Goal: Task Accomplishment & Management: Manage account settings

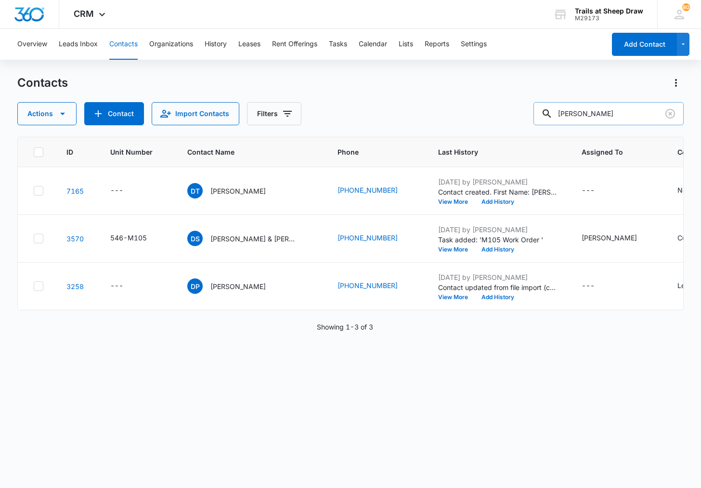
click at [611, 118] on input "[PERSON_NAME]" at bounding box center [609, 113] width 150 height 23
type input "[PERSON_NAME]"
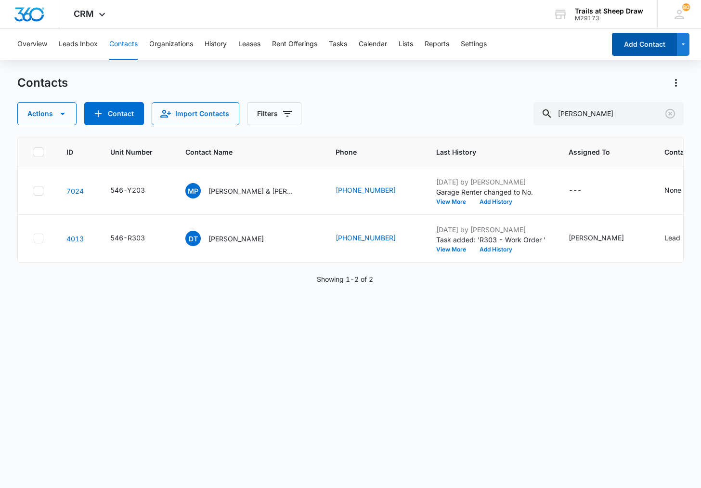
click at [649, 50] on button "Add Contact" at bounding box center [644, 44] width 65 height 23
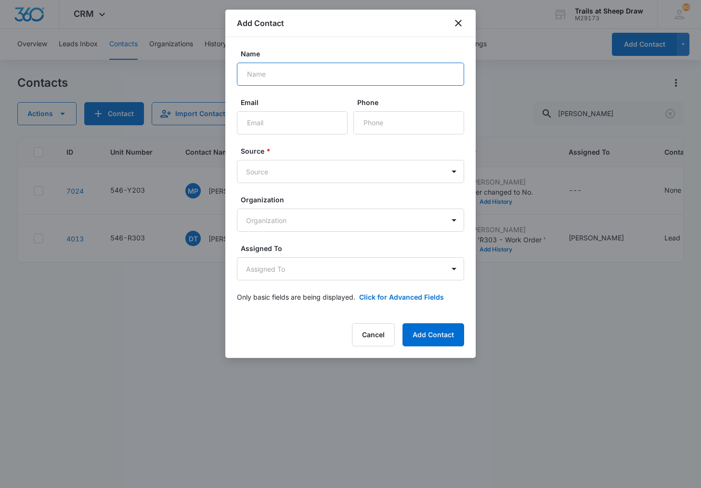
click at [285, 75] on input "Name" at bounding box center [350, 74] width 227 height 23
type input "[PERSON_NAME]"
type input "[EMAIL_ADDRESS][DOMAIN_NAME]"
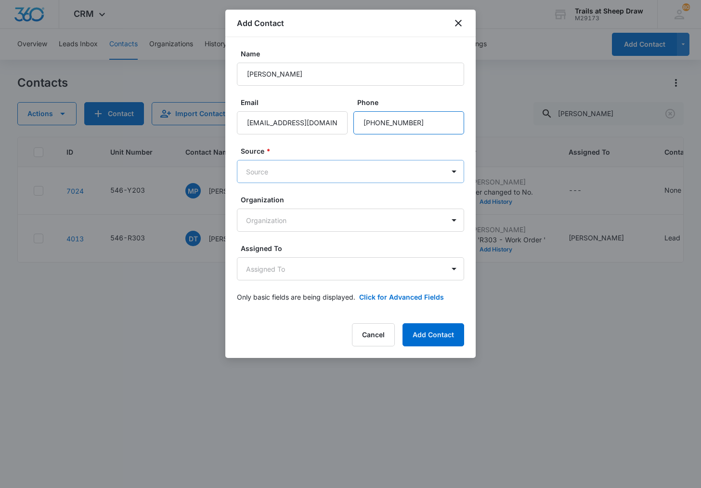
type input "[PHONE_NUMBER]"
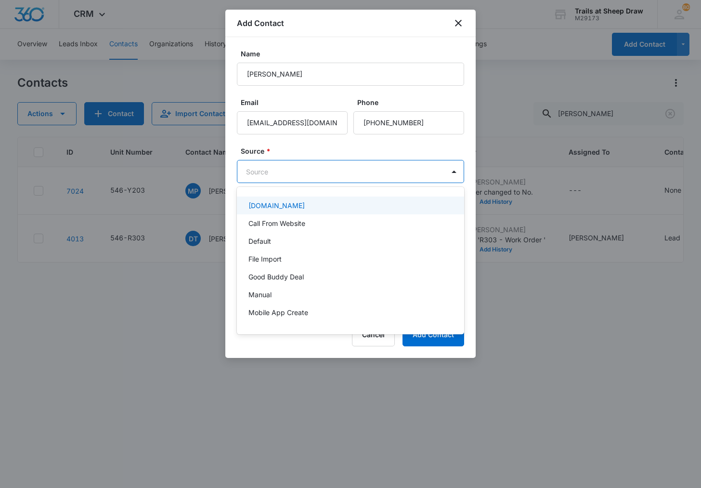
click at [276, 171] on body "CRM Apps Reputation Websites Forms CRM Email Social Content Ads Intelligence Fi…" at bounding box center [350, 244] width 701 height 488
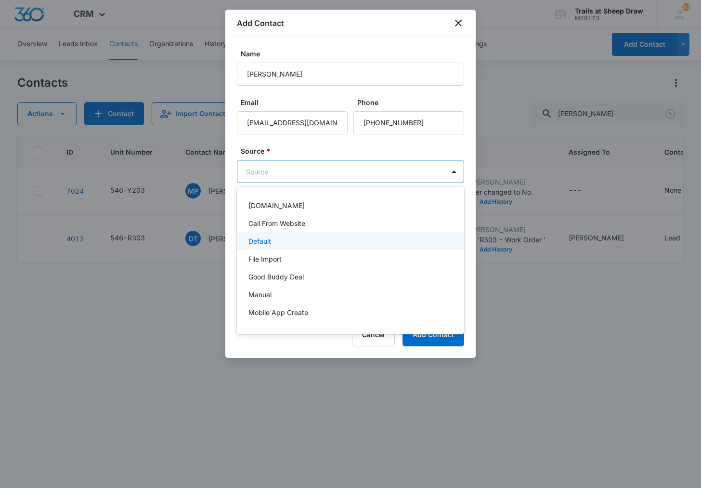
click at [288, 236] on div "Default" at bounding box center [350, 241] width 227 height 18
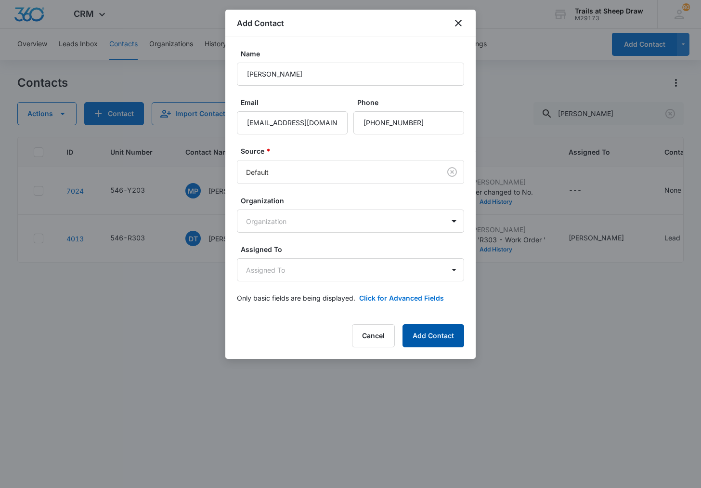
click at [434, 333] on button "Add Contact" at bounding box center [434, 335] width 62 height 23
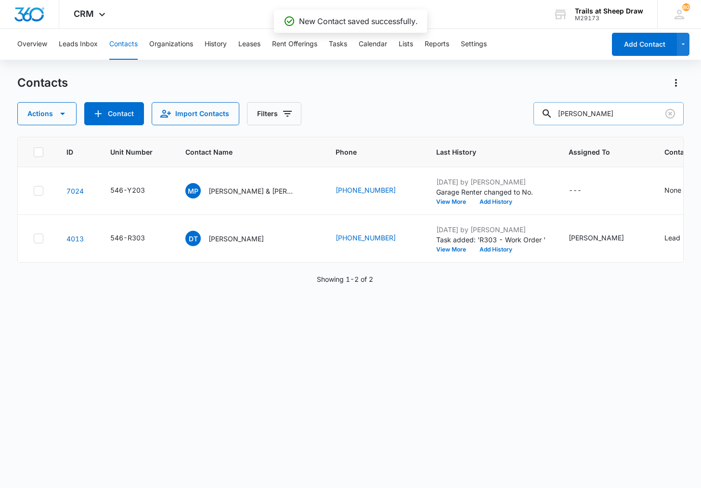
click at [604, 117] on input "[PERSON_NAME]" at bounding box center [609, 113] width 150 height 23
type input "Damo"
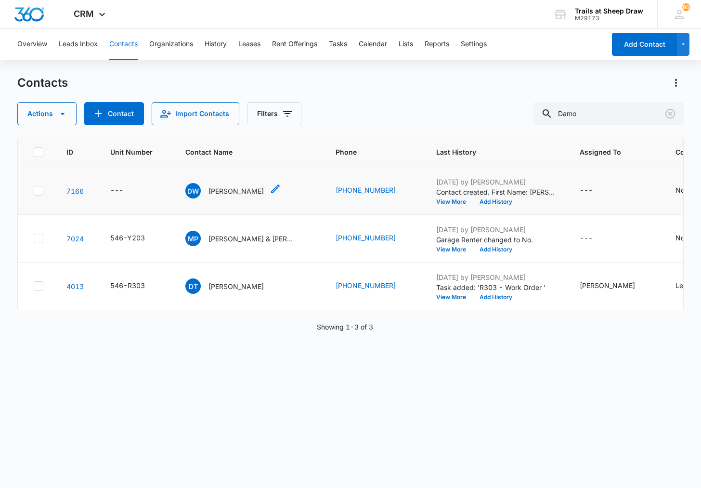
click at [225, 192] on p "[PERSON_NAME]" at bounding box center [236, 191] width 55 height 10
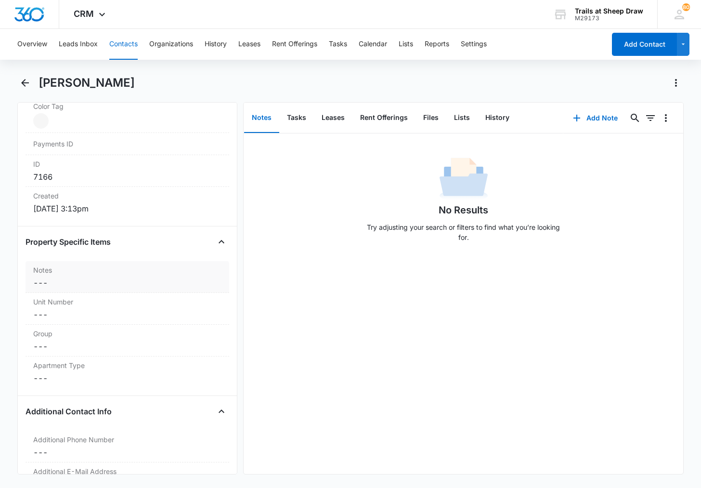
scroll to position [626, 0]
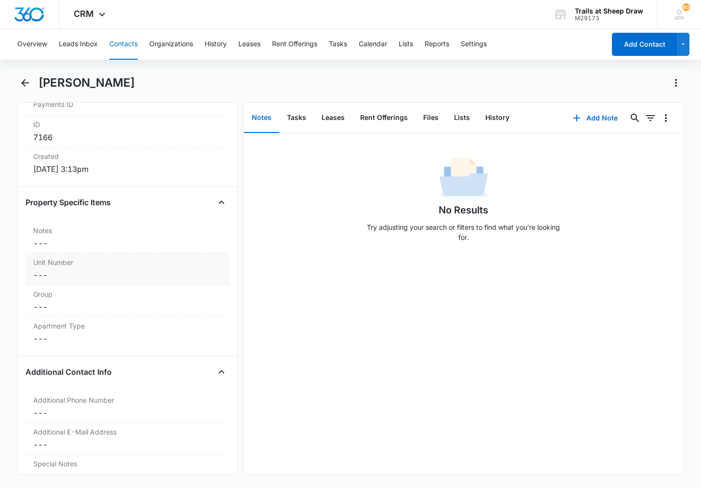
click at [49, 276] on dd "Cancel Save Changes ---" at bounding box center [127, 275] width 188 height 12
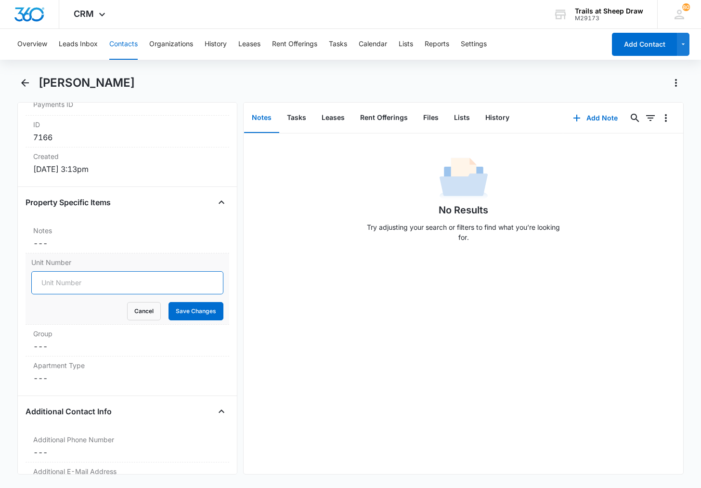
click at [73, 287] on input "Unit Number" at bounding box center [127, 282] width 192 height 23
type input "546-P205"
click at [171, 307] on button "Save Changes" at bounding box center [196, 311] width 55 height 18
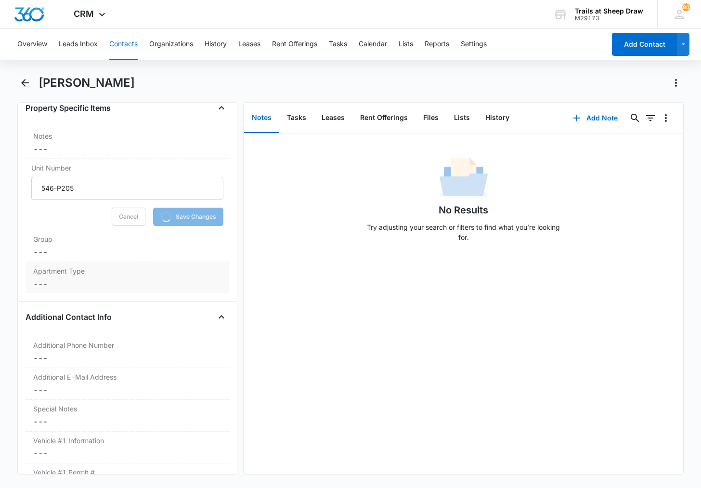
scroll to position [722, 0]
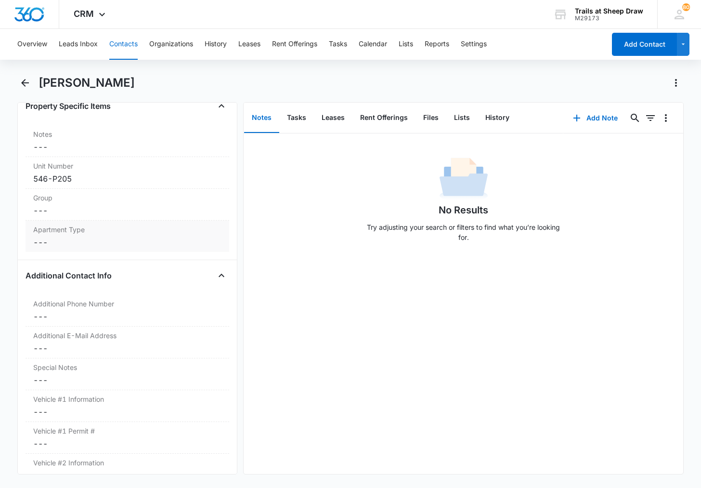
click at [56, 237] on dd "Cancel Save Changes ---" at bounding box center [127, 242] width 188 height 12
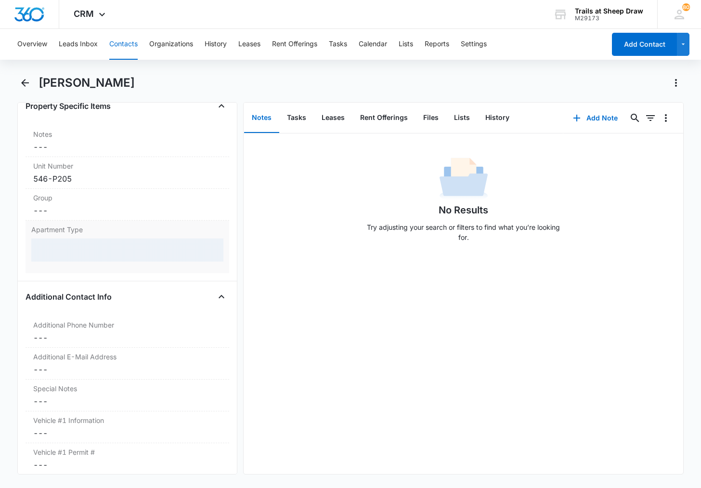
click at [64, 248] on div at bounding box center [127, 249] width 192 height 23
click at [66, 249] on div at bounding box center [127, 249] width 192 height 23
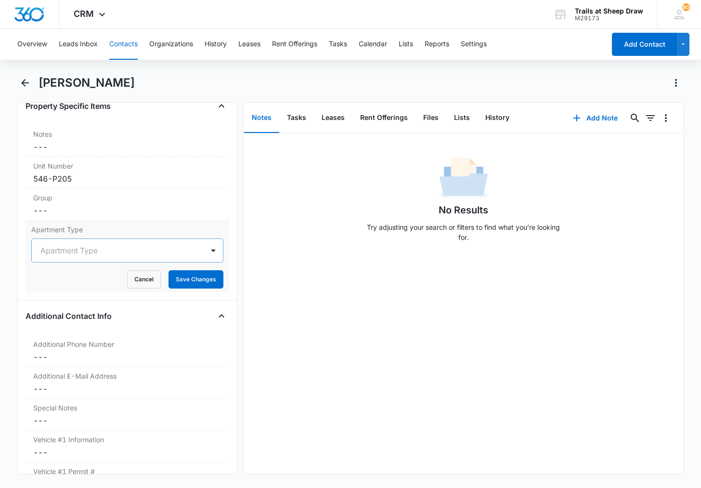
click at [86, 254] on div at bounding box center [115, 250] width 151 height 13
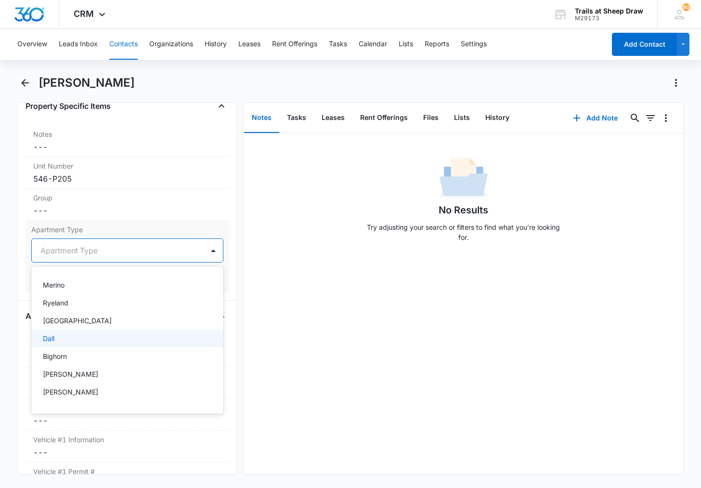
click at [82, 333] on div "Dall" at bounding box center [127, 338] width 192 height 18
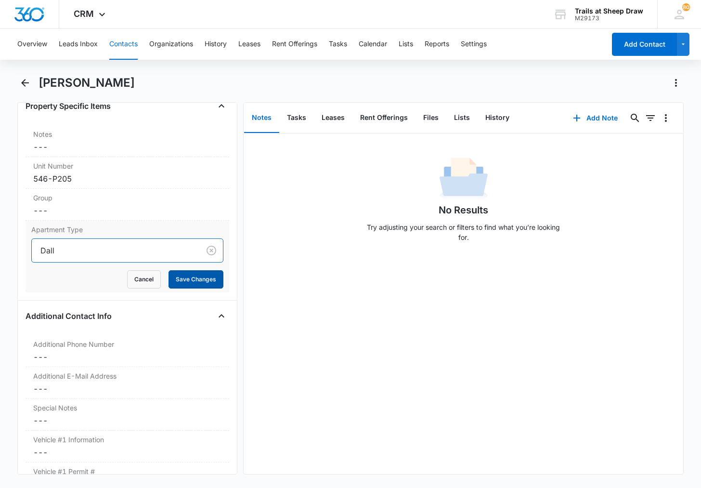
click at [194, 277] on button "Save Changes" at bounding box center [196, 279] width 55 height 18
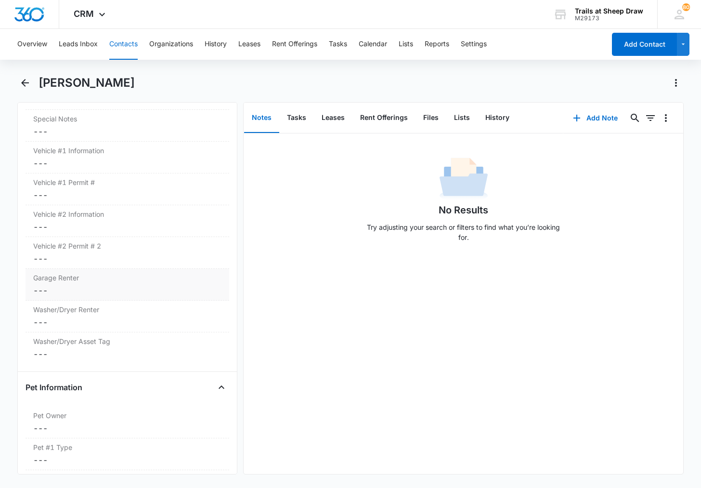
scroll to position [963, 0]
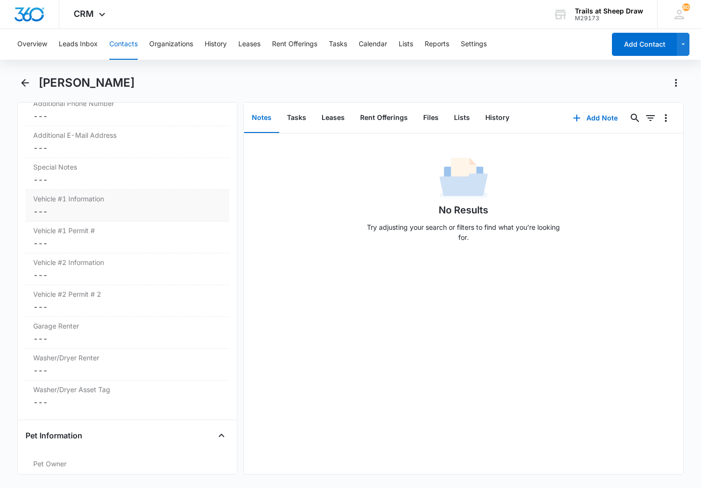
click at [72, 210] on dd "Cancel Save Changes ---" at bounding box center [127, 212] width 188 height 12
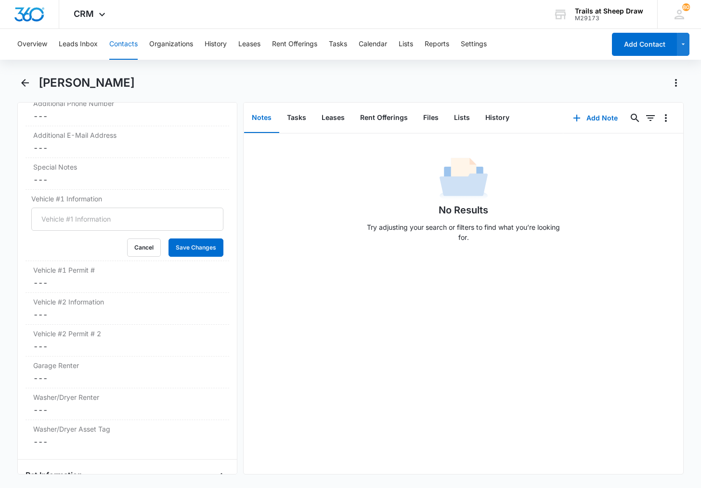
scroll to position [923, 0]
click at [71, 215] on input "Vehicle #1 Information" at bounding box center [127, 219] width 192 height 23
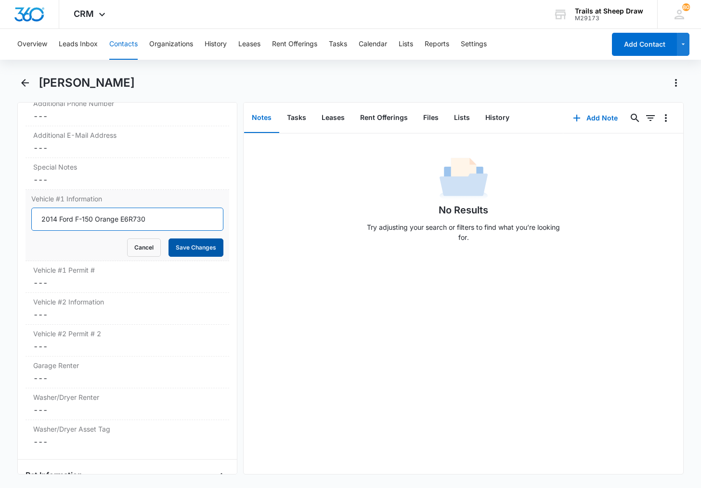
type input "2014 Ford F-150 Orange E6R730"
click at [197, 247] on button "Save Changes" at bounding box center [196, 247] width 55 height 18
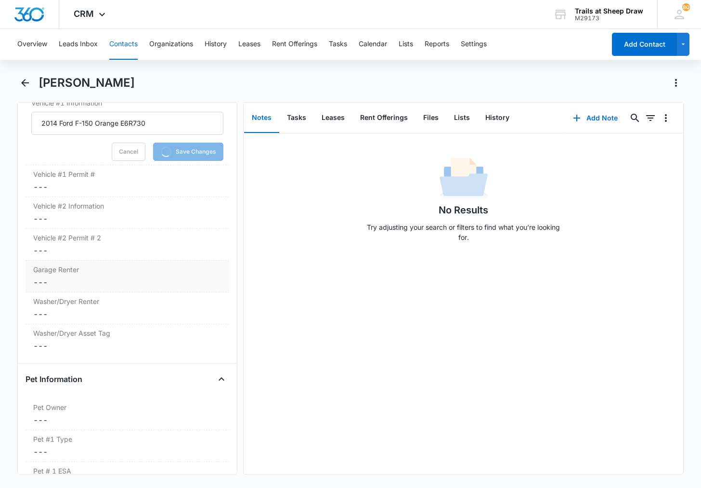
scroll to position [1019, 0]
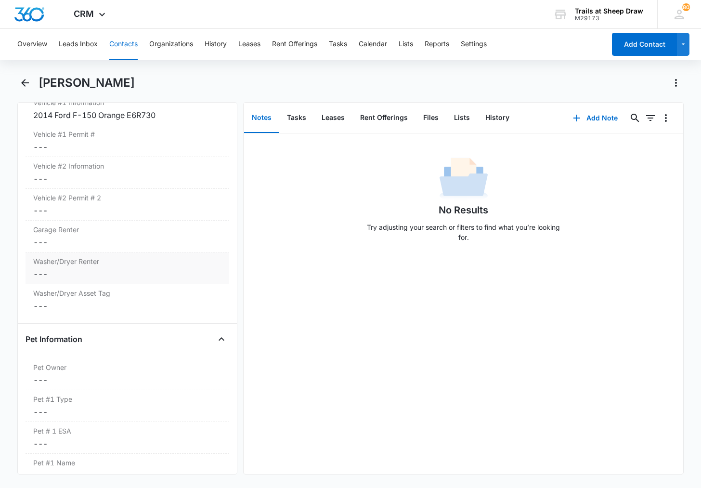
click at [64, 270] on dd "Cancel Save Changes ---" at bounding box center [127, 274] width 188 height 12
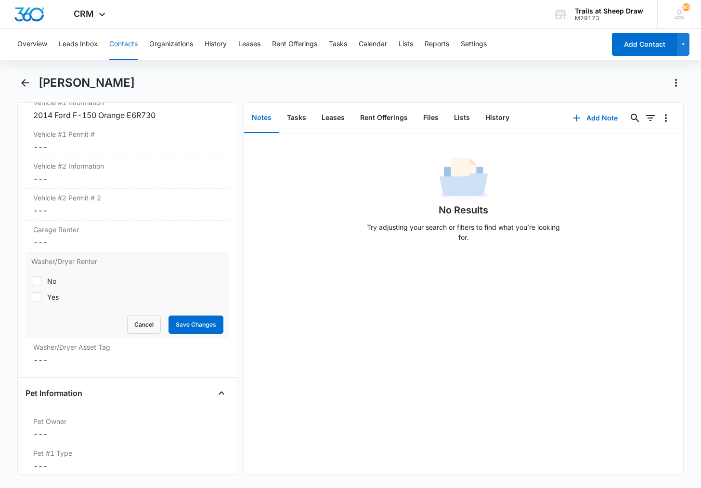
click at [57, 292] on div "Yes" at bounding box center [53, 297] width 12 height 10
click at [32, 297] on input "Yes" at bounding box center [31, 297] width 0 height 0
checkbox input "true"
click at [183, 318] on button "Save Changes" at bounding box center [196, 324] width 55 height 18
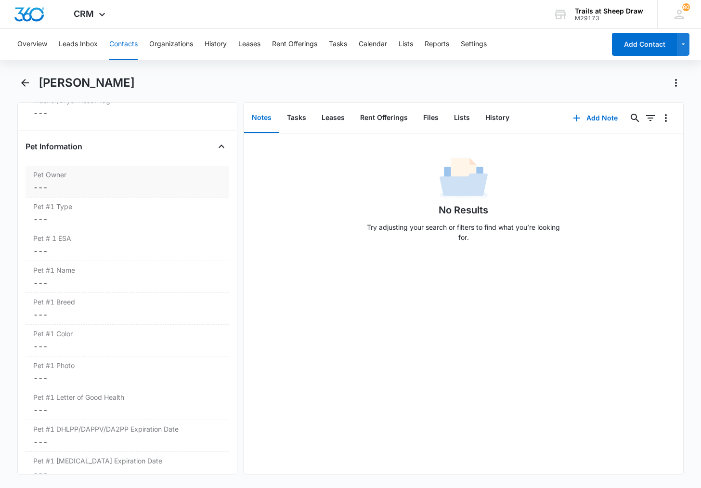
scroll to position [1194, 0]
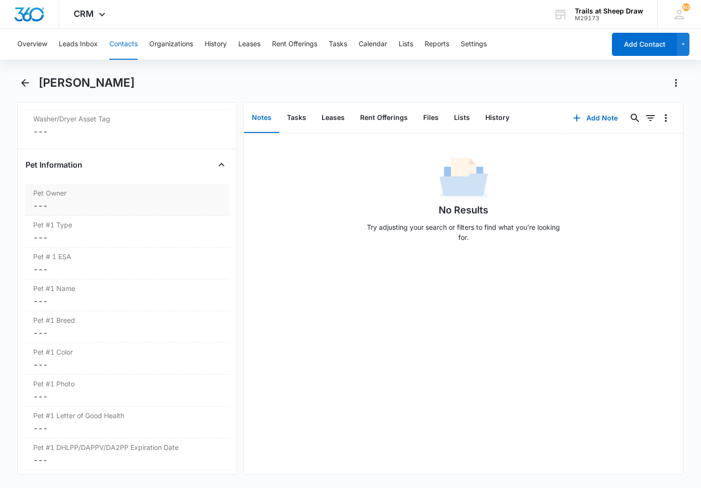
click at [65, 239] on dd "Cancel Save Changes ---" at bounding box center [127, 238] width 188 height 12
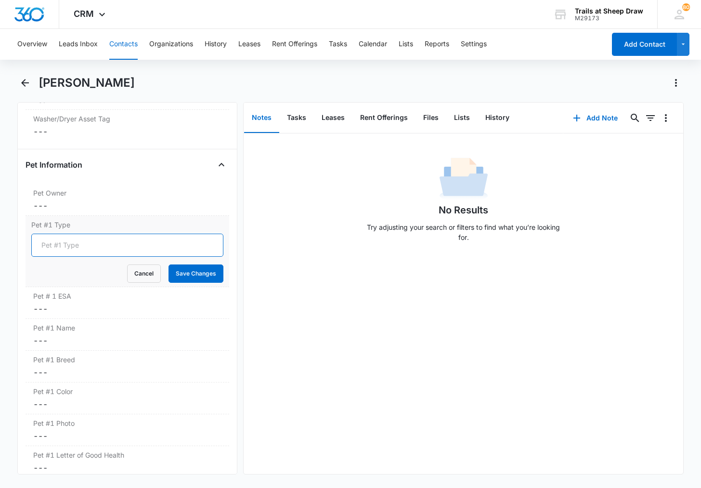
click at [71, 249] on input "Pet #1 Type" at bounding box center [127, 245] width 192 height 23
click at [54, 216] on div "Pet #1 Type Cancel Save Changes" at bounding box center [128, 251] width 204 height 71
click at [54, 206] on dd "Cancel Save Changes ---" at bounding box center [127, 206] width 188 height 12
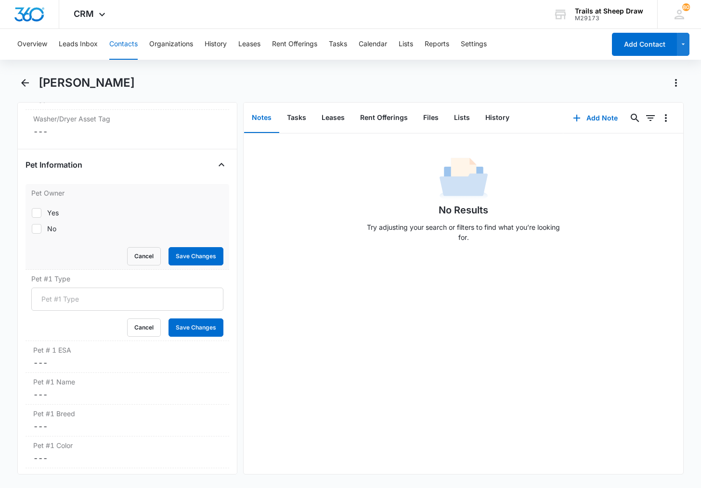
click at [52, 226] on div "No" at bounding box center [51, 228] width 9 height 10
click at [32, 228] on input "No" at bounding box center [31, 228] width 0 height 0
checkbox input "true"
click at [190, 262] on button "Save Changes" at bounding box center [196, 256] width 55 height 18
click at [148, 322] on button "Cancel" at bounding box center [144, 327] width 34 height 18
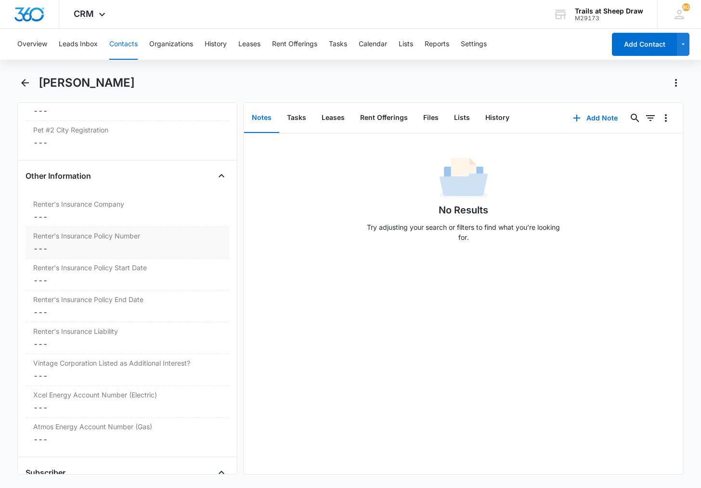
scroll to position [2055, 0]
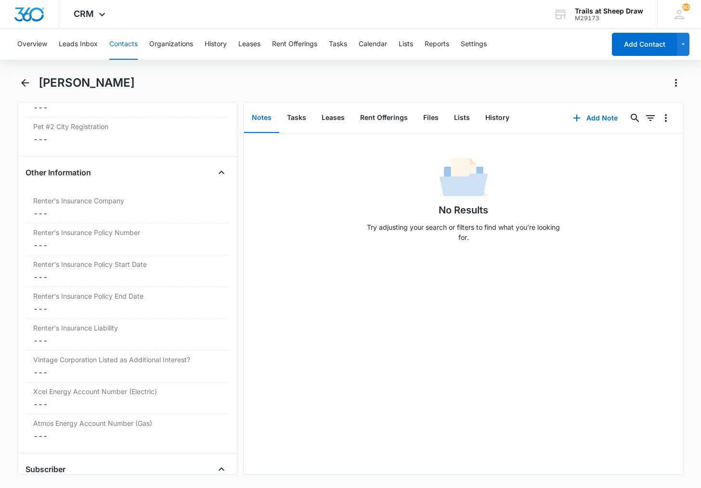
click at [118, 44] on button "Contacts" at bounding box center [123, 44] width 28 height 31
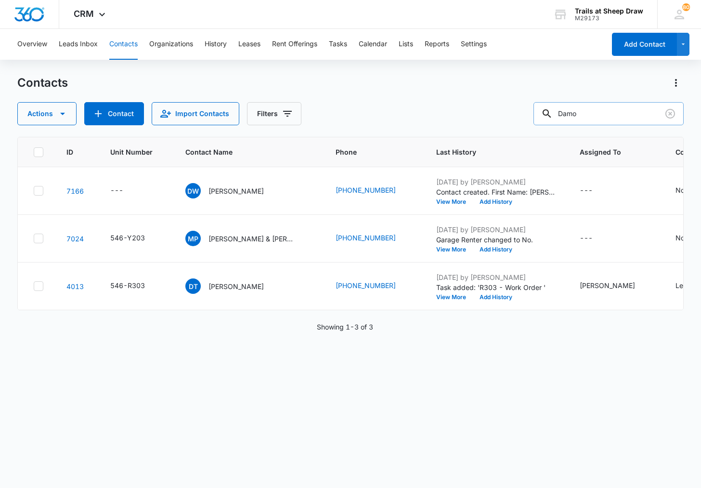
click at [632, 113] on input "Damo" at bounding box center [609, 113] width 150 height 23
type input "Y304"
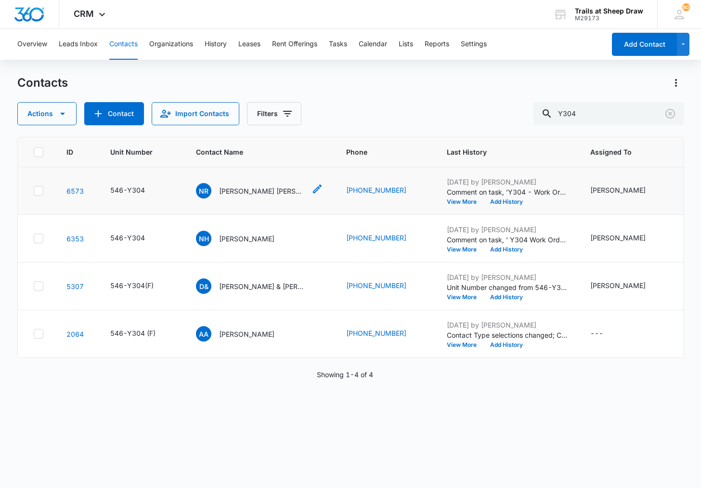
click at [238, 195] on p "[PERSON_NAME] [PERSON_NAME]" at bounding box center [262, 191] width 87 height 10
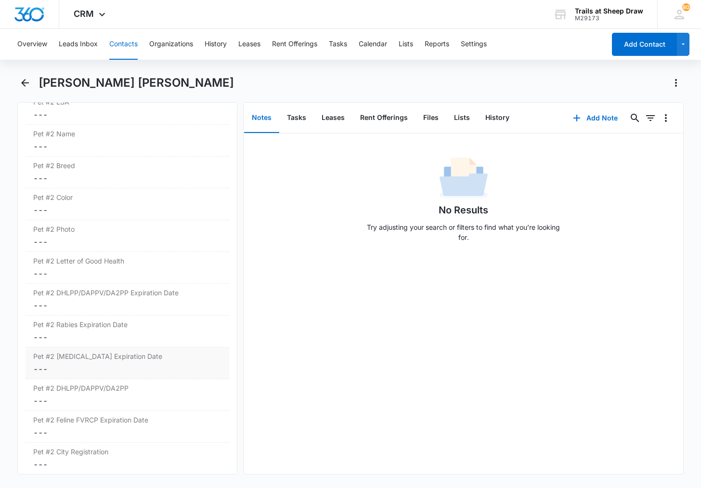
scroll to position [1541, 0]
